Goal: Information Seeking & Learning: Learn about a topic

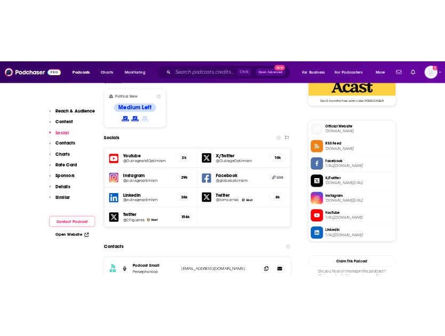
scroll to position [1120, 0]
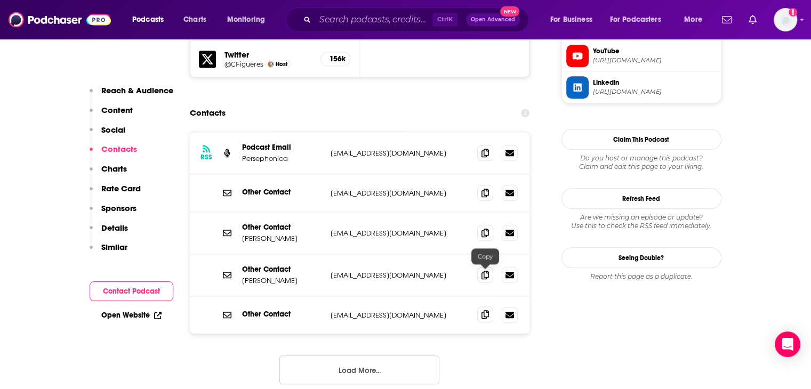
click at [484, 310] on icon at bounding box center [485, 314] width 7 height 9
click at [483, 228] on icon at bounding box center [485, 232] width 7 height 9
click at [488, 270] on icon at bounding box center [485, 274] width 7 height 9
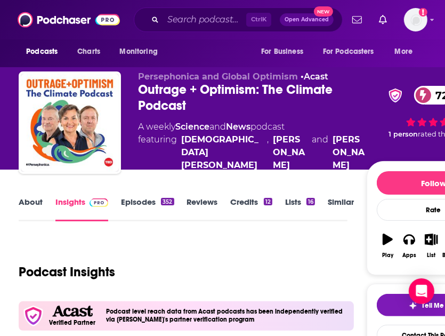
scroll to position [0, 0]
